Goal: Task Accomplishment & Management: Manage account settings

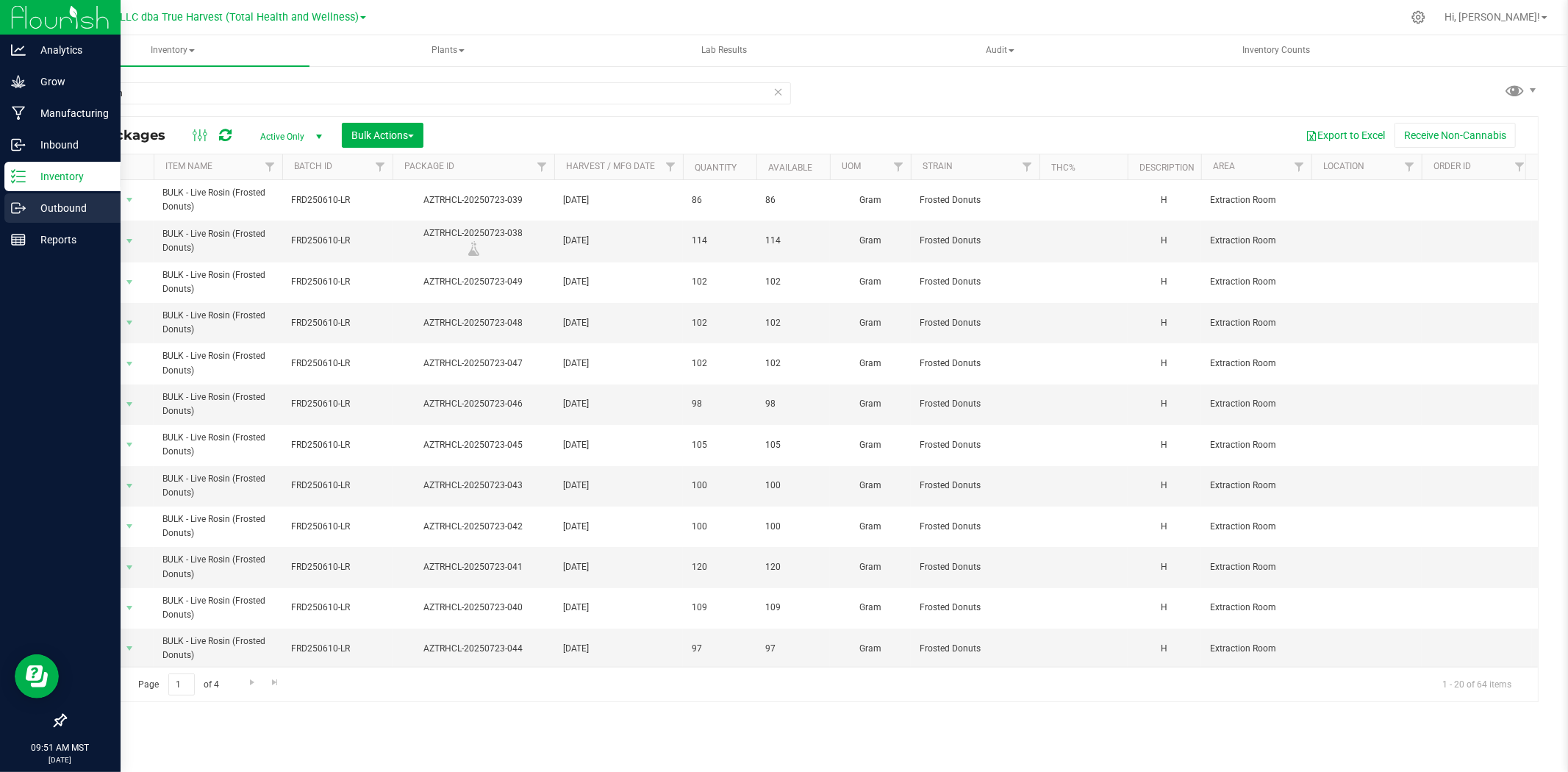
click at [28, 215] on p "Outbound" at bounding box center [70, 208] width 88 height 18
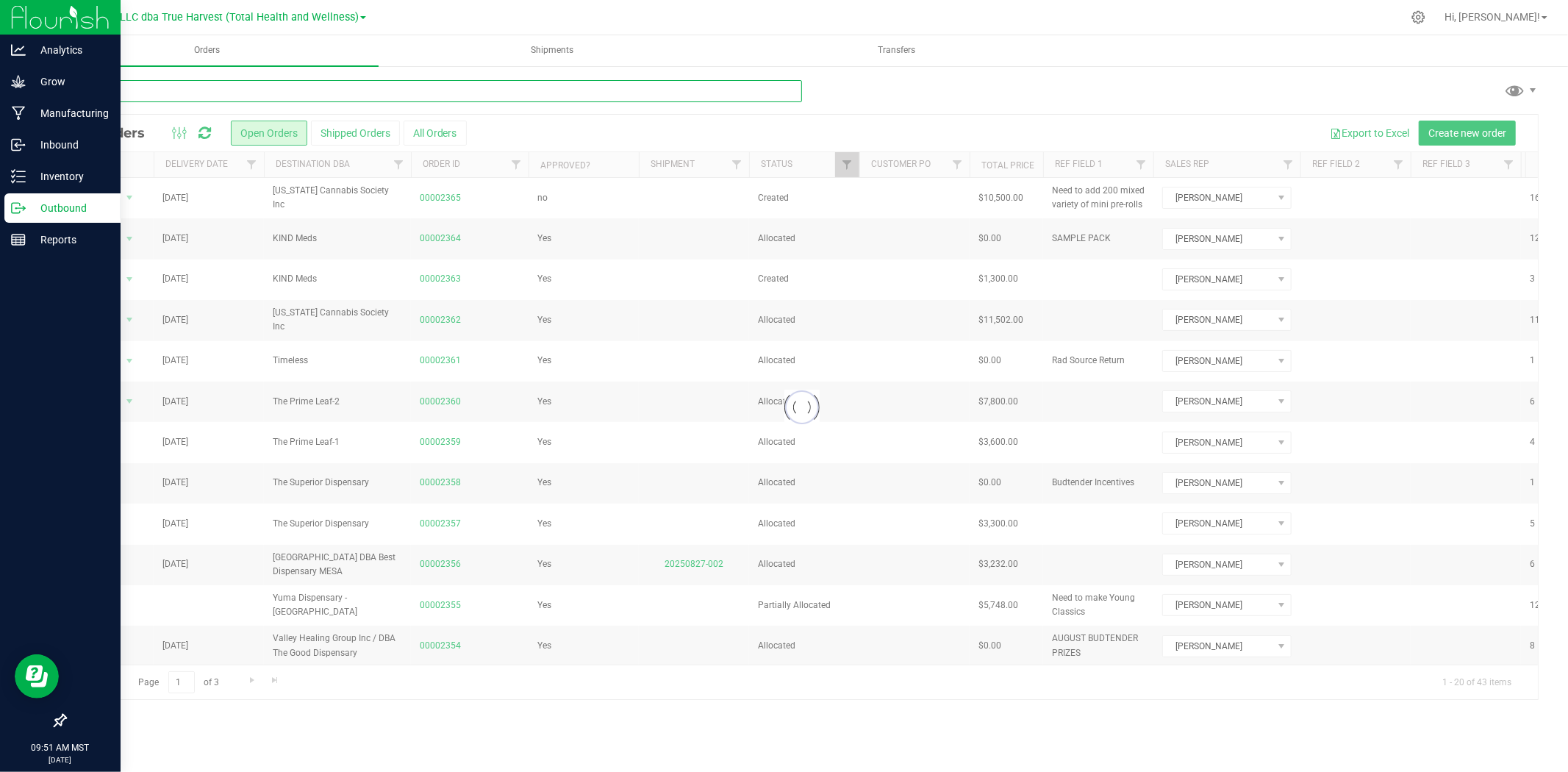
click at [222, 93] on input "text" at bounding box center [434, 91] width 738 height 22
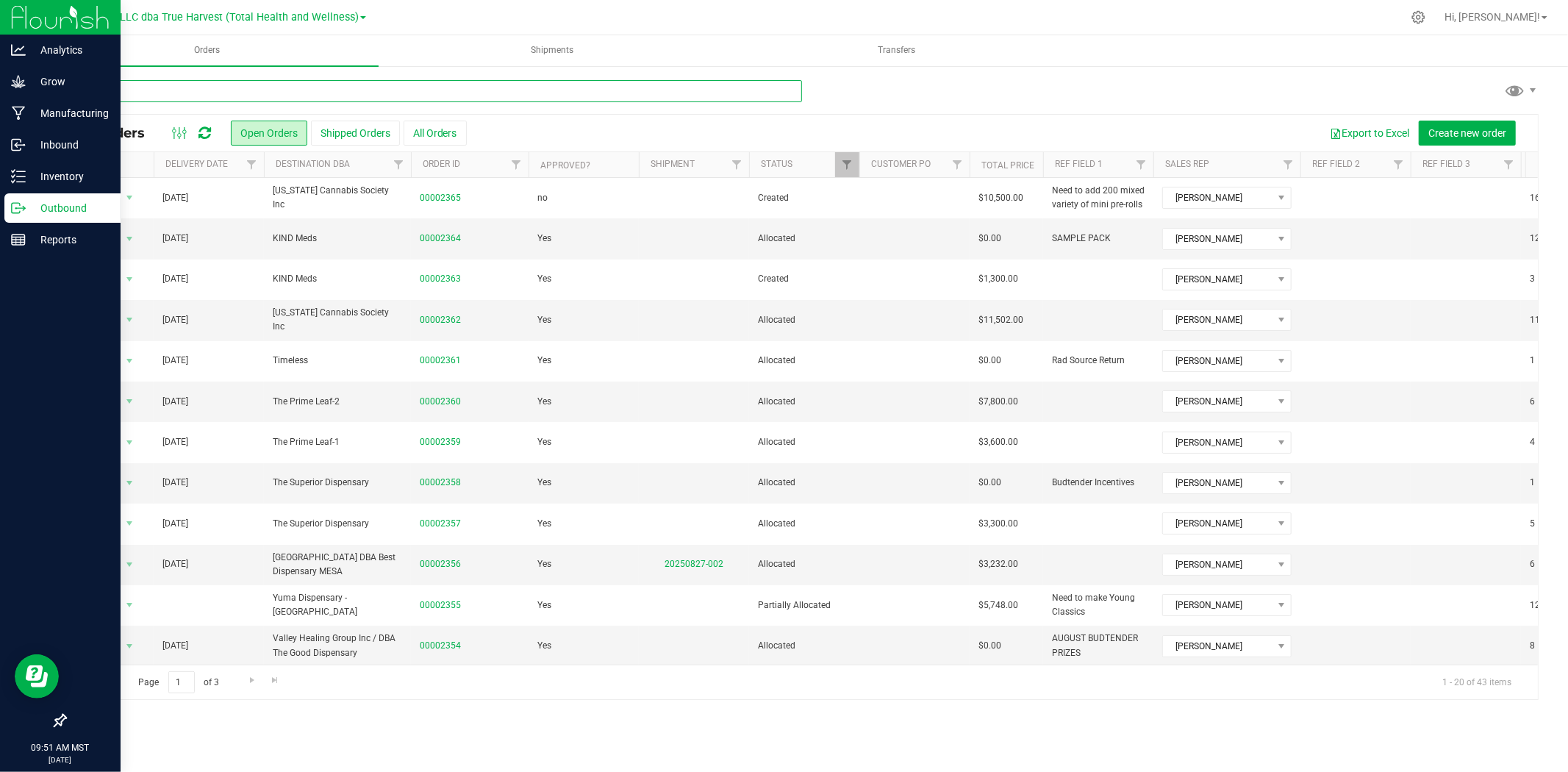
type input "nirvana"
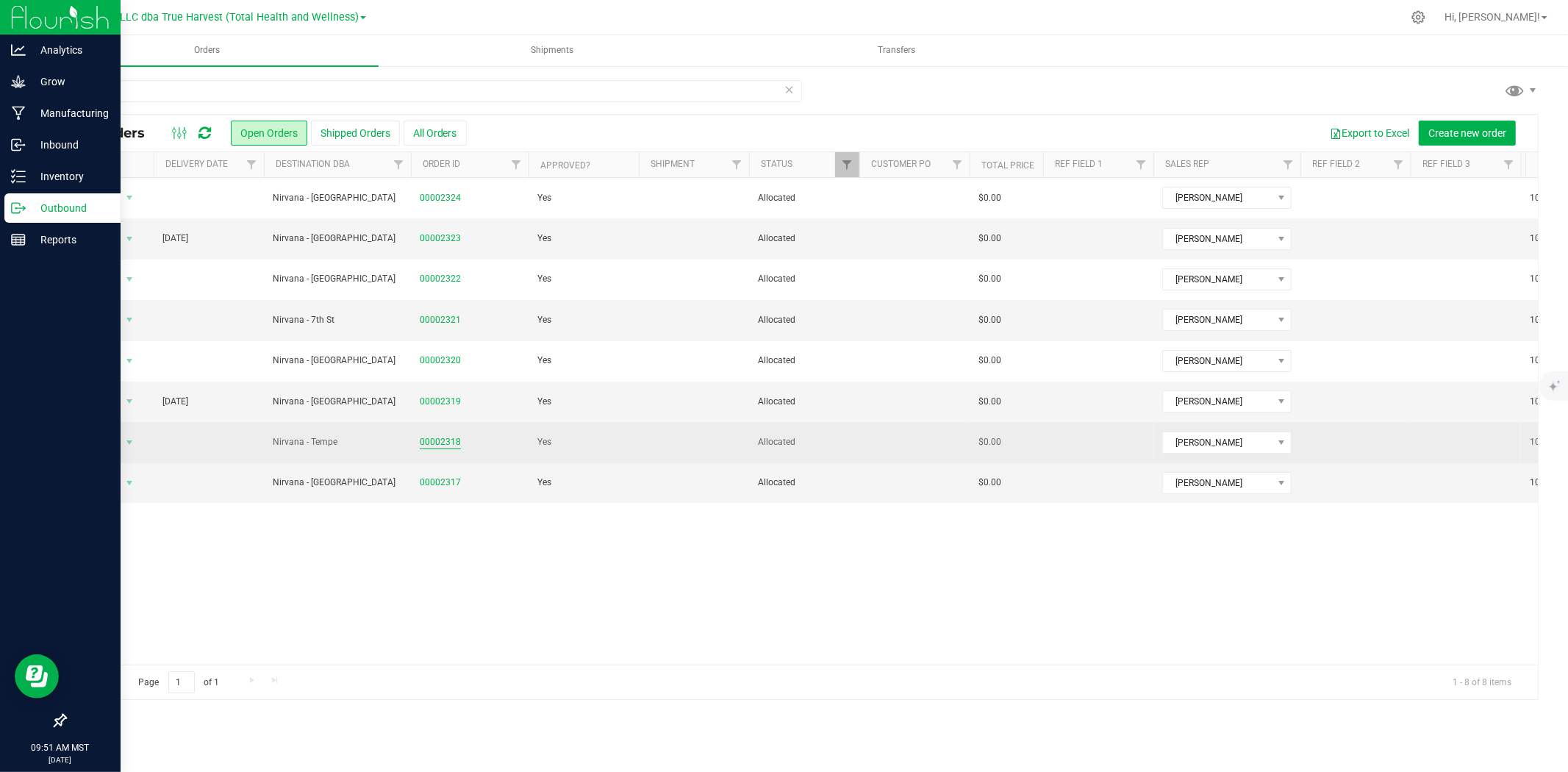
click at [435, 442] on link "00002318" at bounding box center [440, 442] width 41 height 14
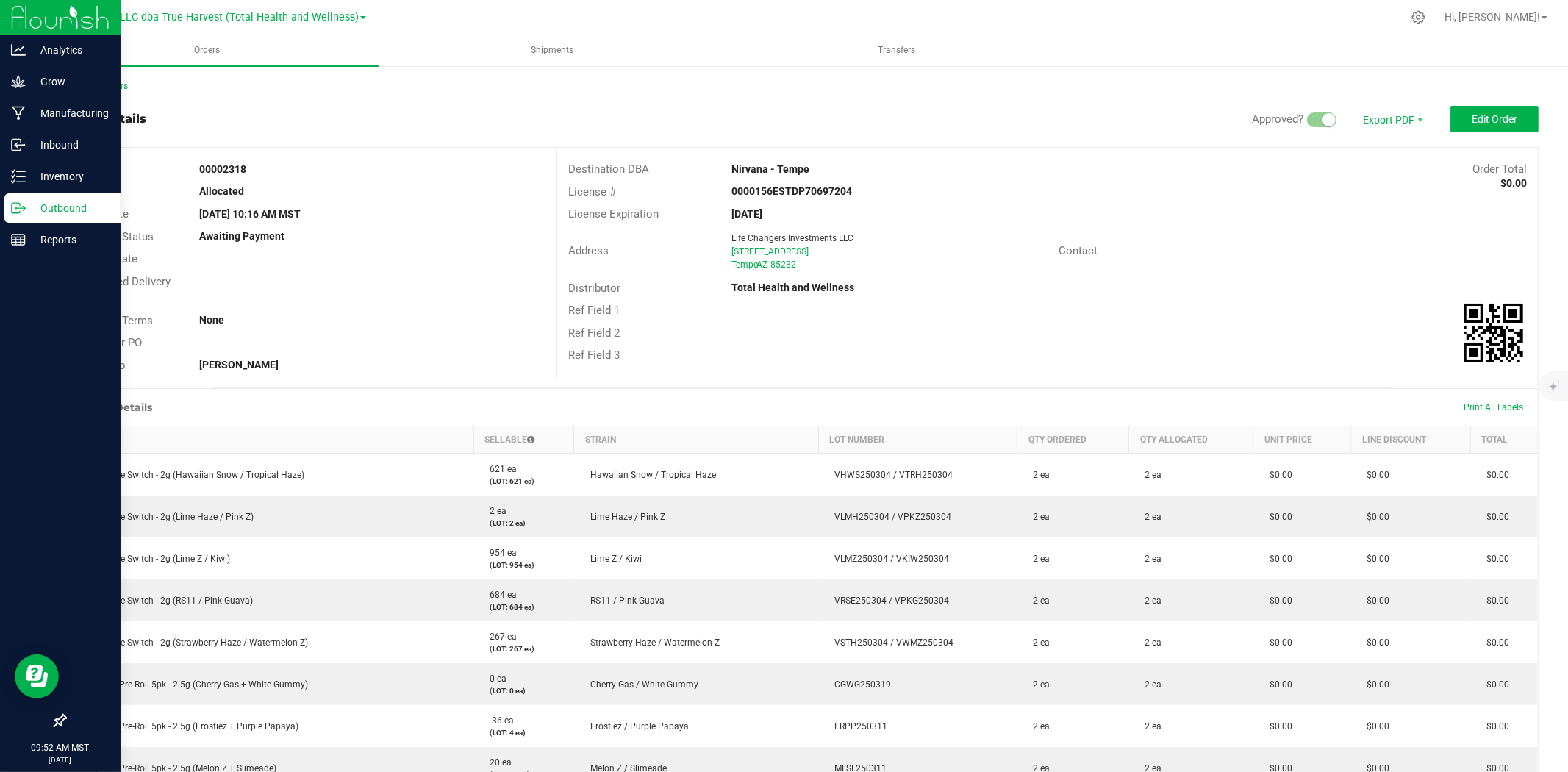
click at [1487, 132] on outbound-order-header "Order details Approved? Export PDF Edit Order Order # 00002318 Status Allocated…" at bounding box center [802, 247] width 1474 height 282
click at [1484, 118] on span "Edit Order" at bounding box center [1495, 118] width 46 height 12
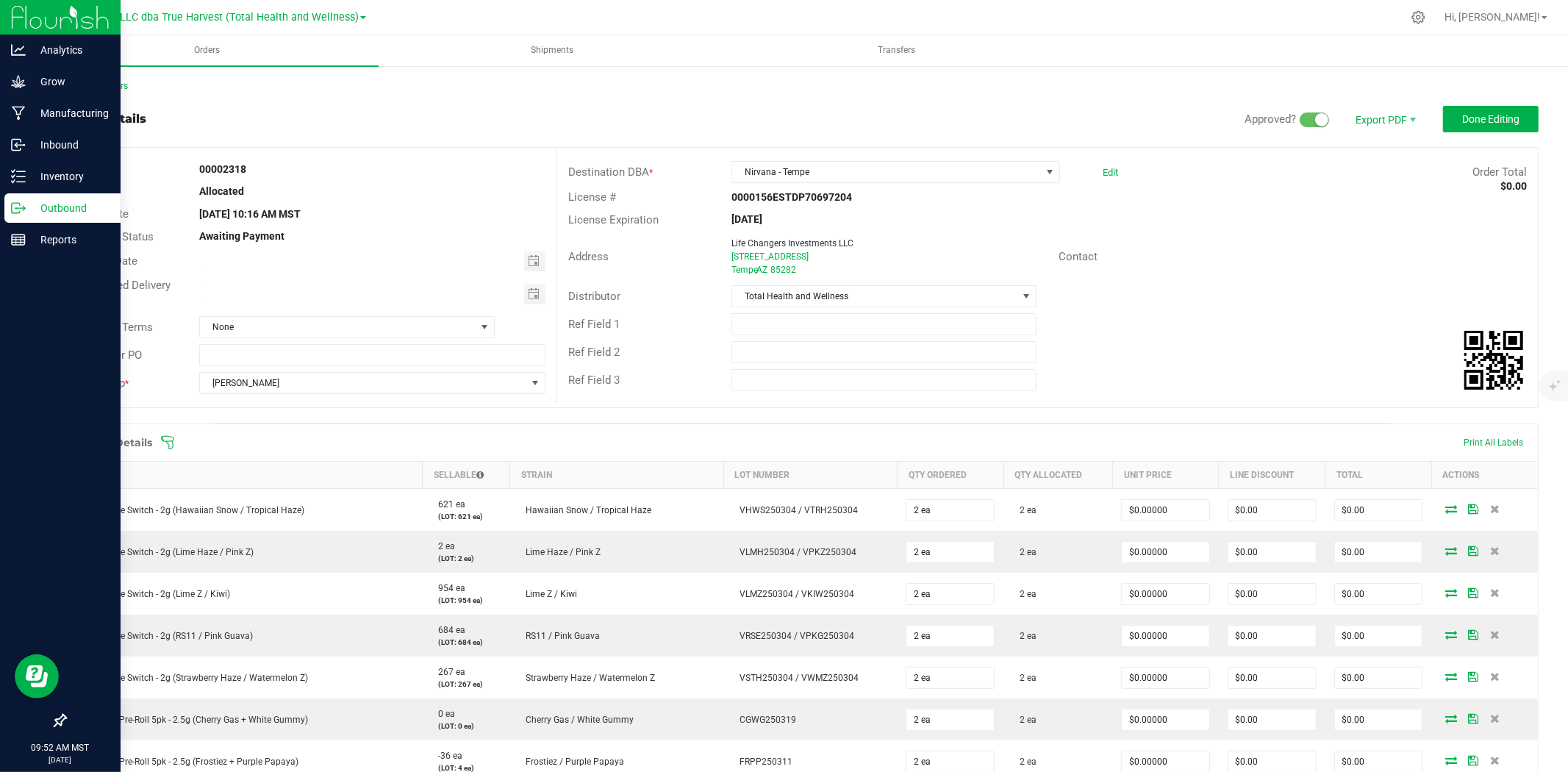
click at [533, 287] on span "Toggle calendar" at bounding box center [535, 294] width 22 height 21
click at [277, 322] on span "[DATE]" at bounding box center [277, 320] width 44 height 22
click at [356, 384] on span "Sep" at bounding box center [360, 384] width 30 height 30
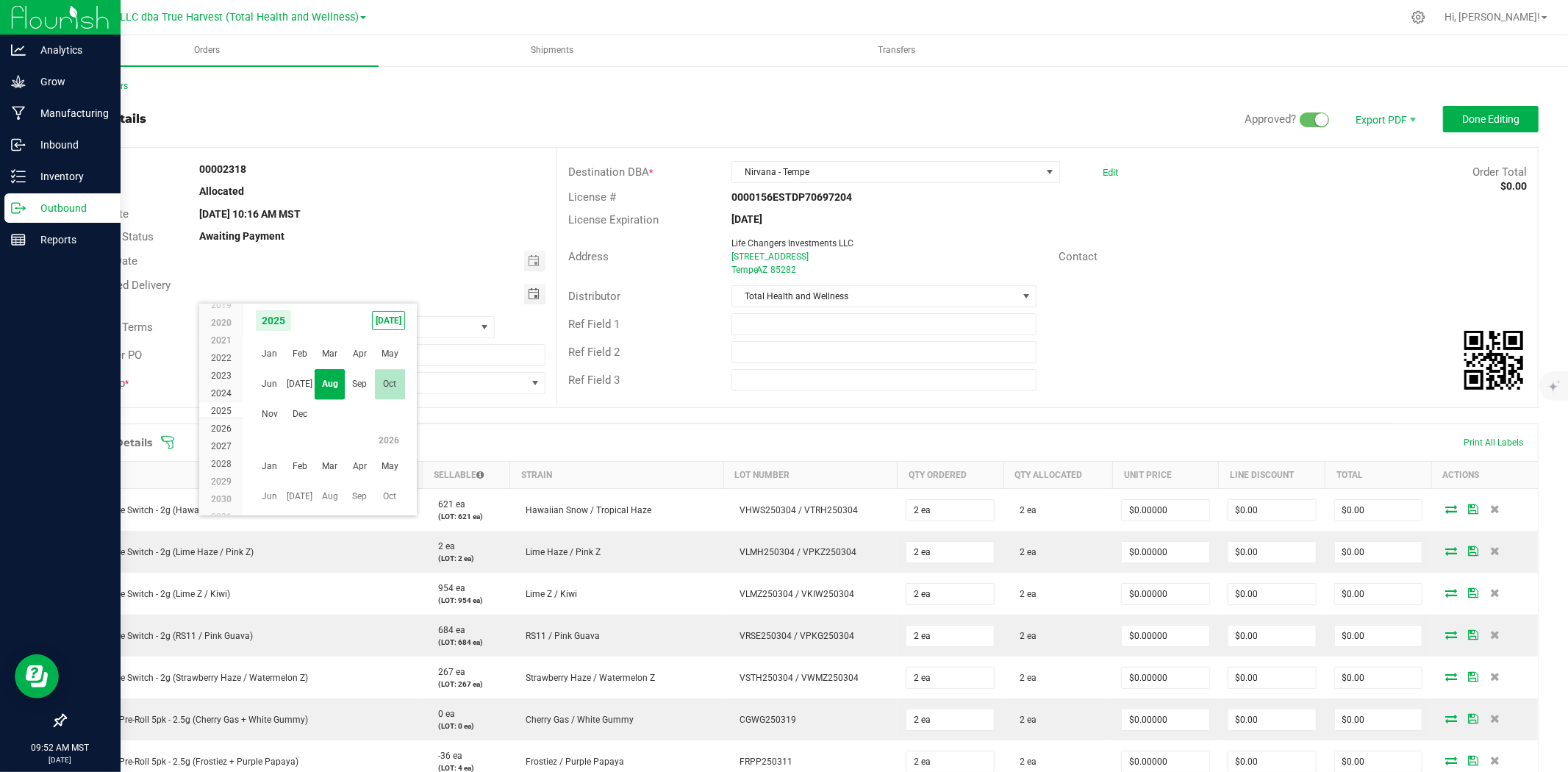
scroll to position [238546, 0]
click at [307, 376] on span "2" at bounding box center [308, 374] width 22 height 22
type input "[DATE]"
click at [1498, 109] on button "Done Editing" at bounding box center [1491, 119] width 96 height 26
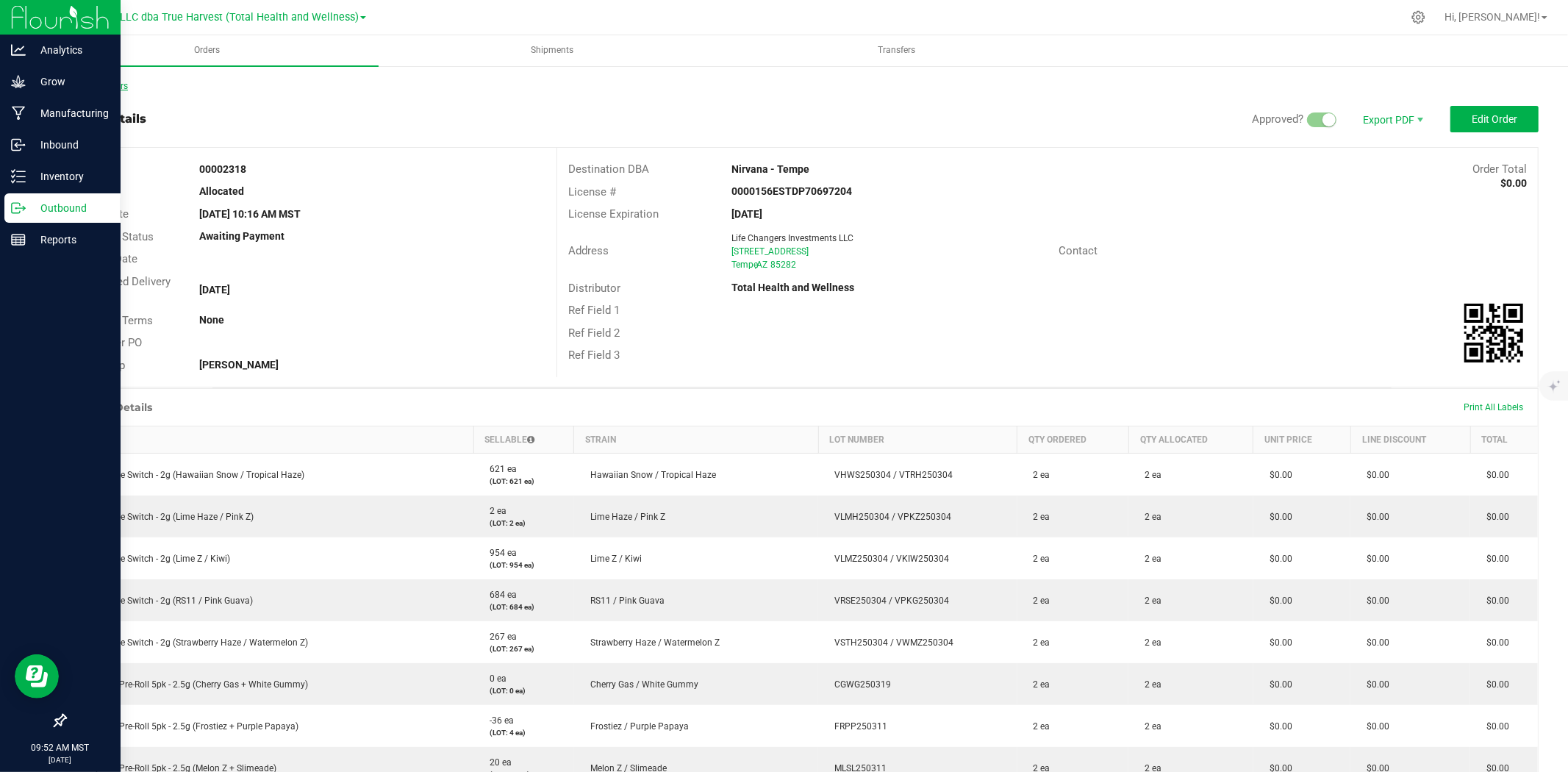
click at [98, 83] on link "Back to Orders" at bounding box center [97, 86] width 63 height 10
